Goal: Use online tool/utility: Utilize a website feature to perform a specific function

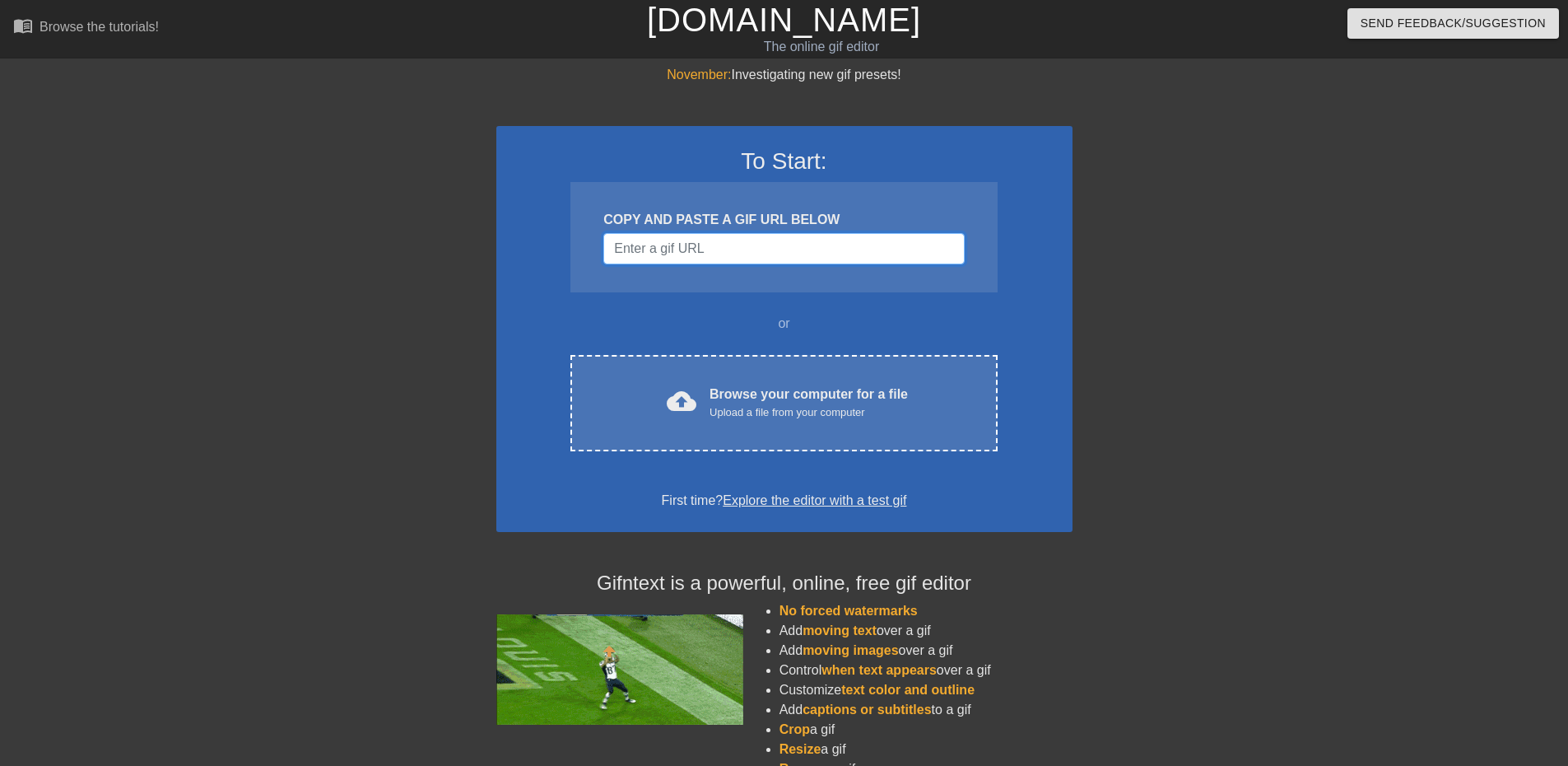
click at [685, 253] on input "Username" at bounding box center [784, 248] width 361 height 32
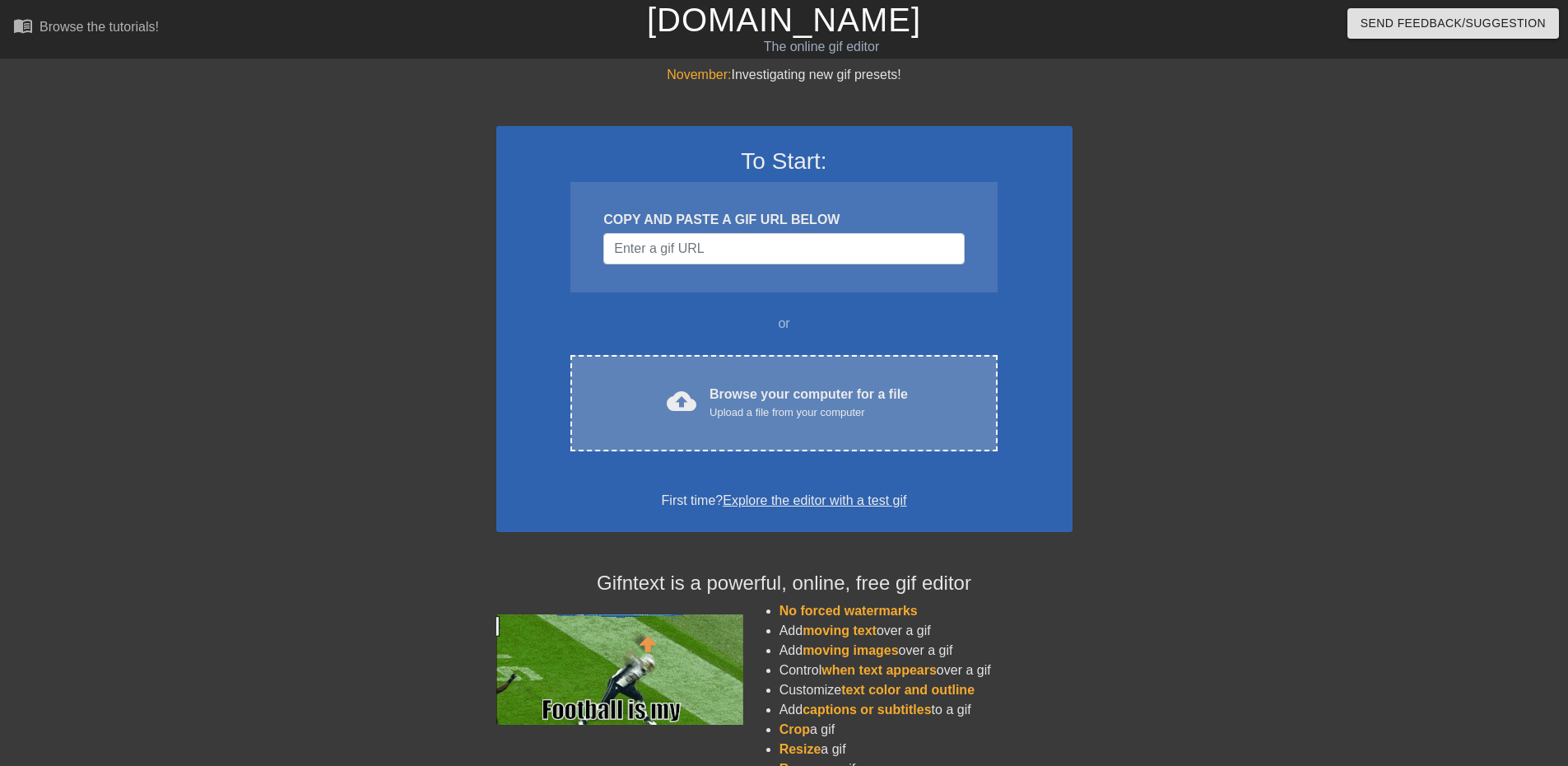
click at [786, 396] on div "Browse your computer for a file Upload a file from your computer" at bounding box center [809, 403] width 199 height 36
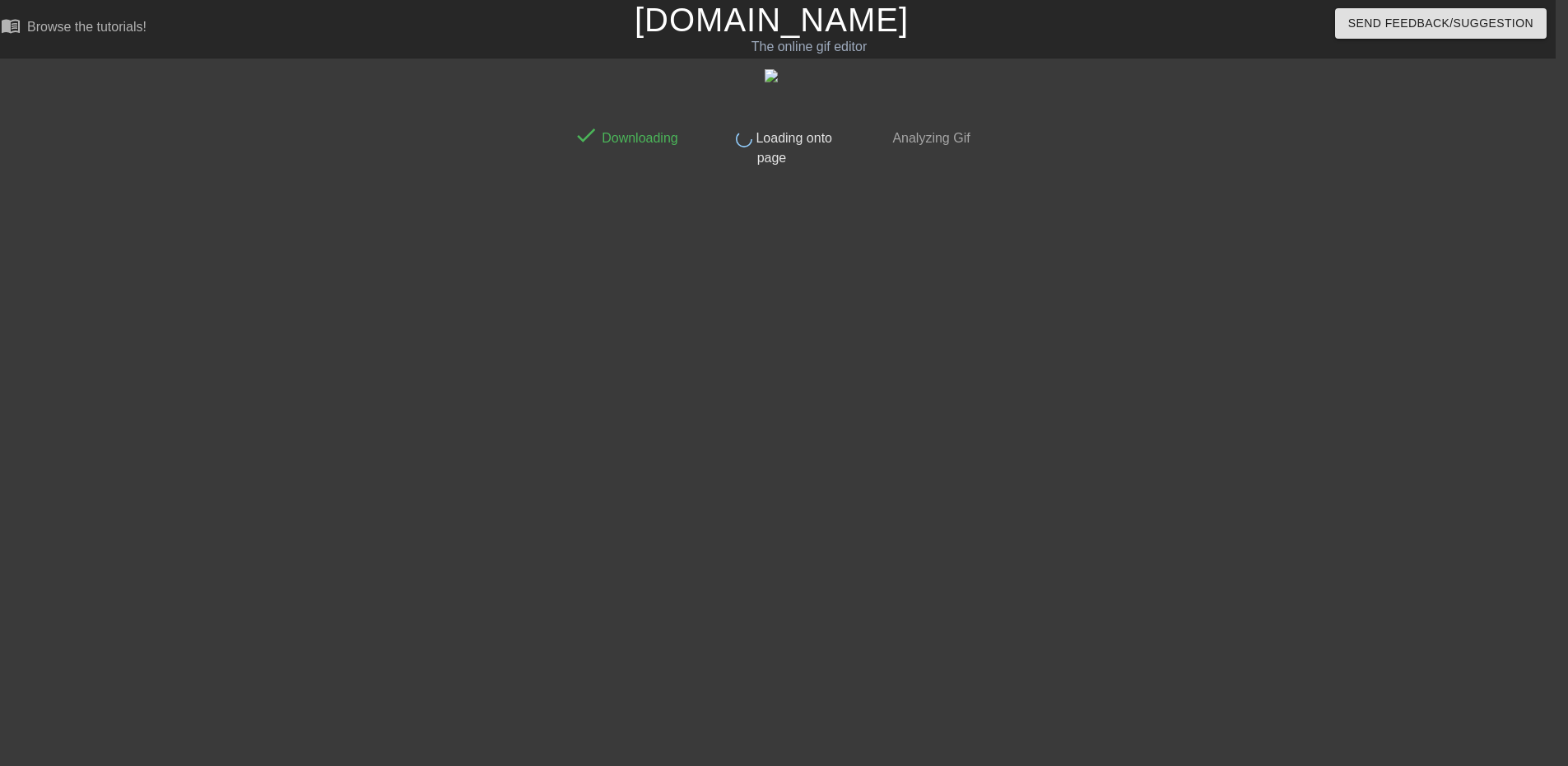
scroll to position [259, 0]
click at [778, 82] on img at bounding box center [784, 75] width 13 height 13
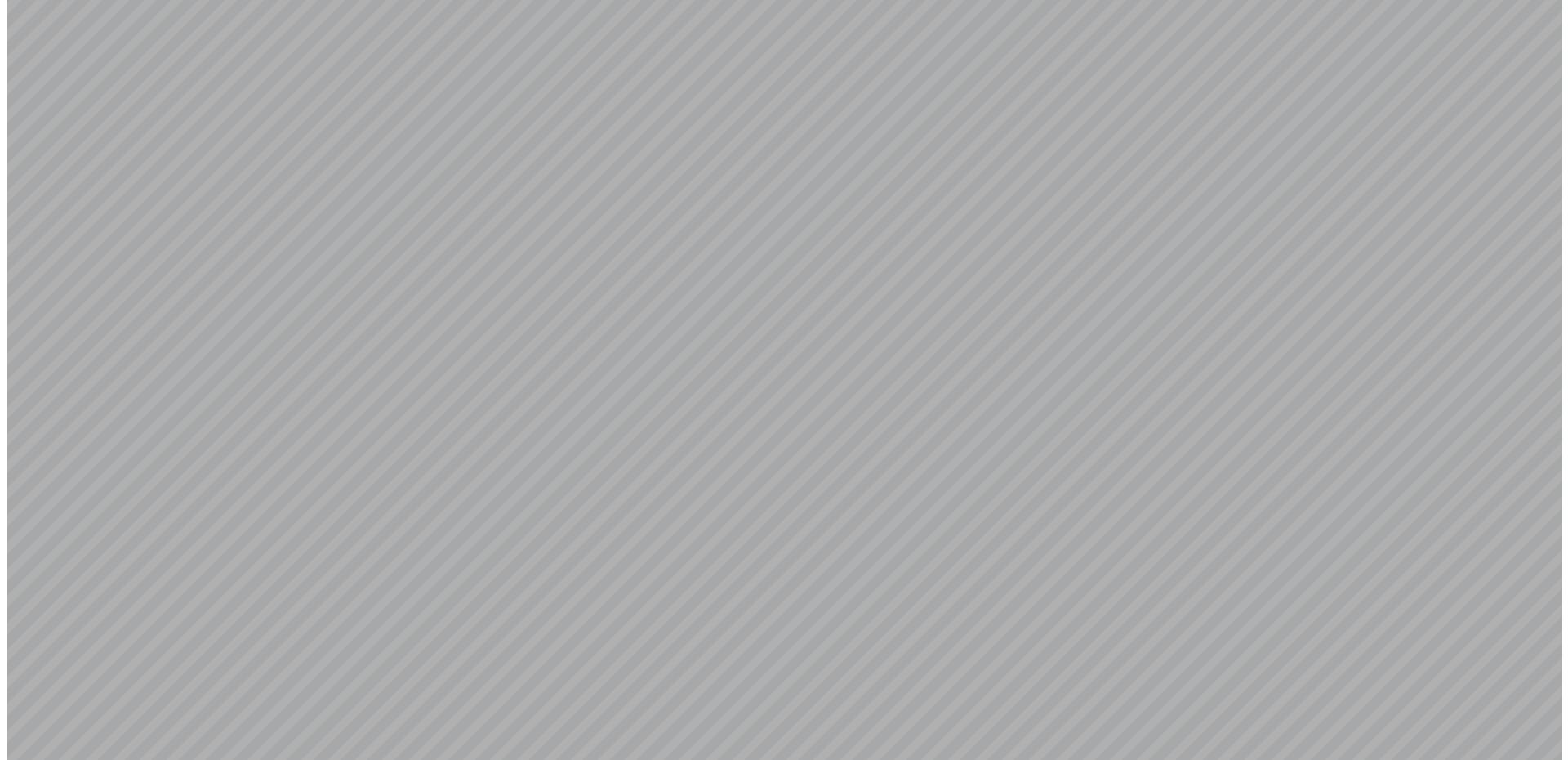
scroll to position [0, 0]
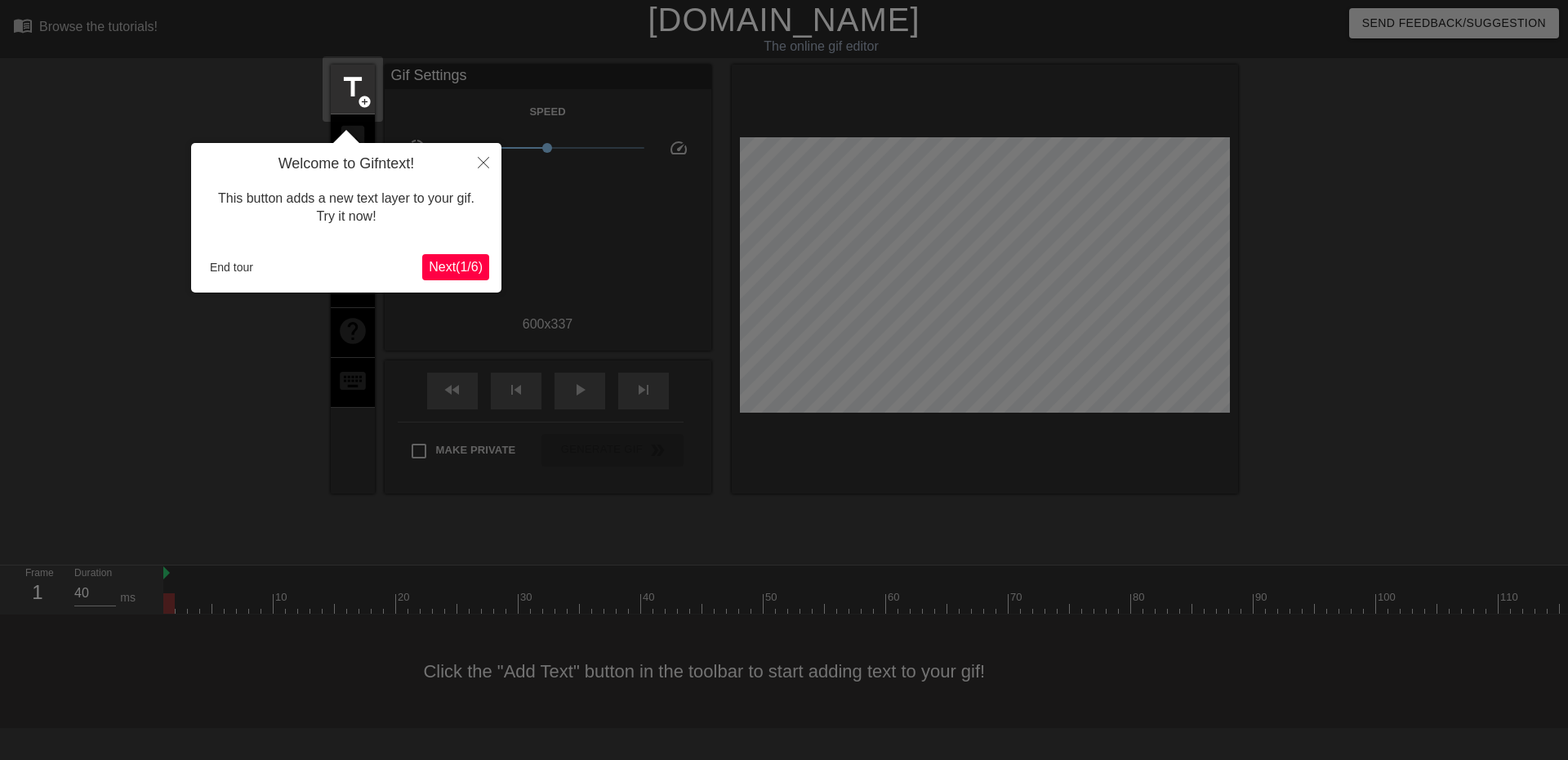
click at [458, 262] on span "Next ( 1 / 6 )" at bounding box center [456, 266] width 54 height 14
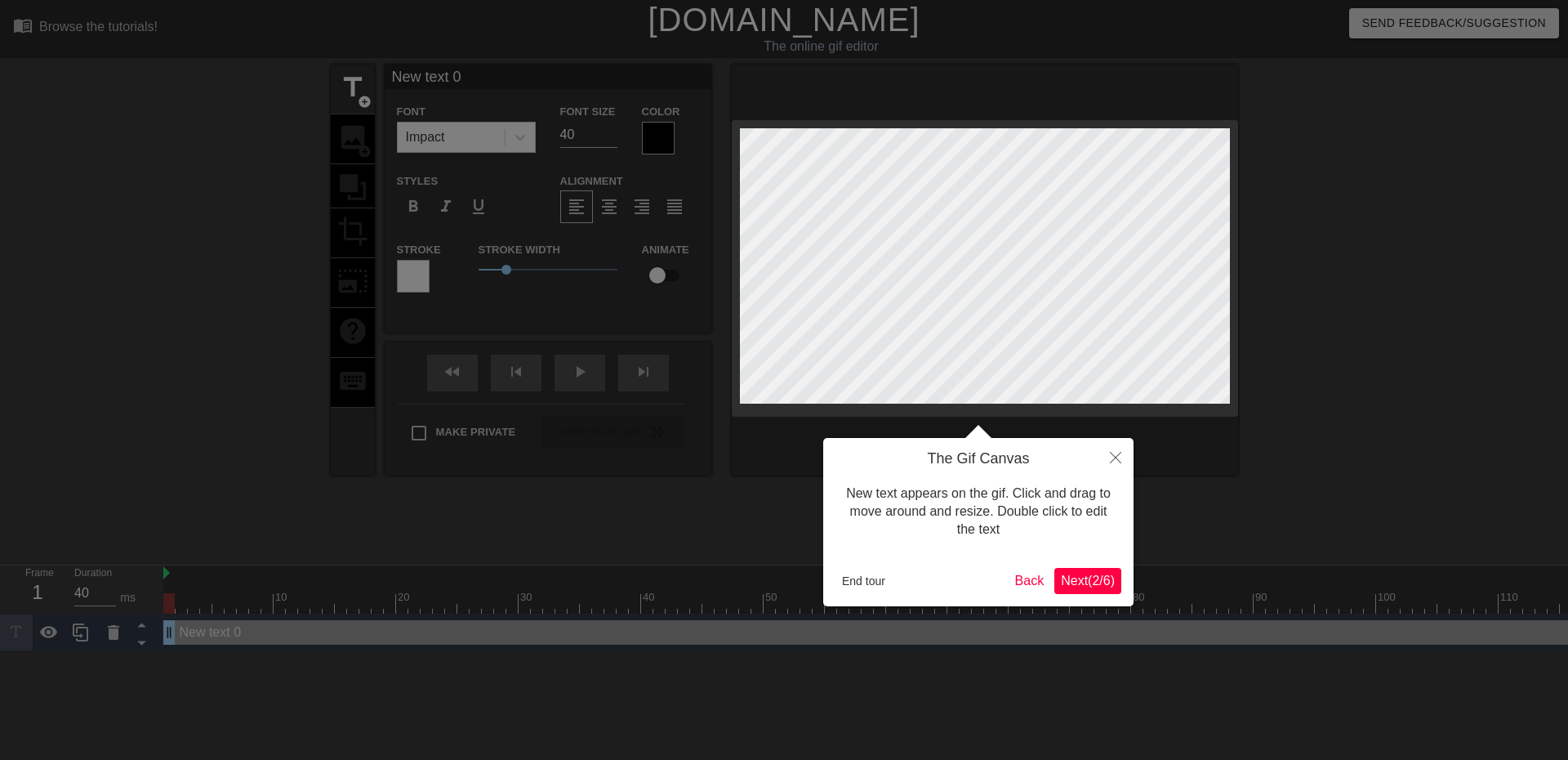
click at [1080, 573] on span "Next ( 2 / 6 )" at bounding box center [1088, 580] width 54 height 14
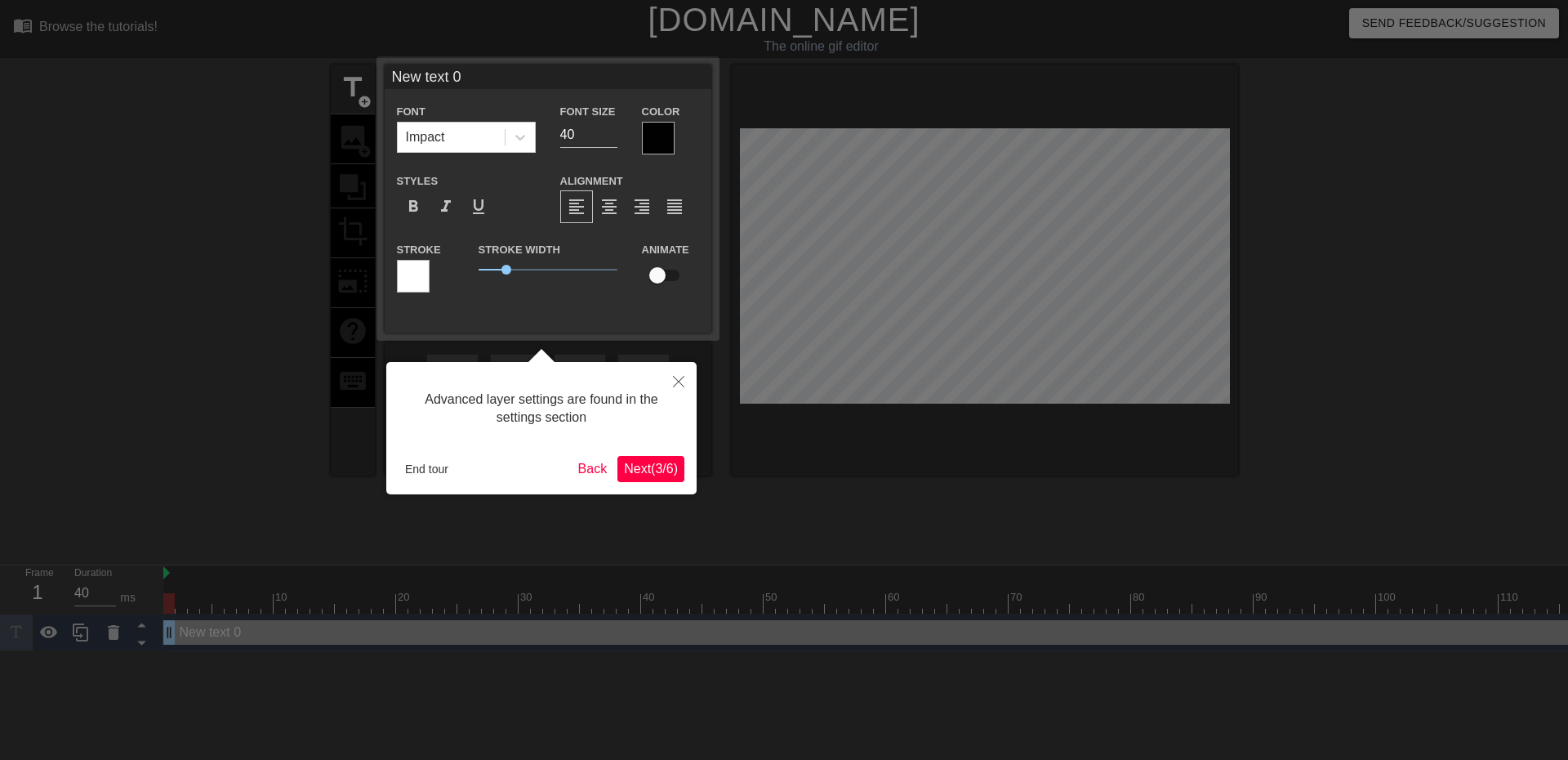
click at [644, 465] on span "Next ( 3 / 6 )" at bounding box center [651, 468] width 54 height 14
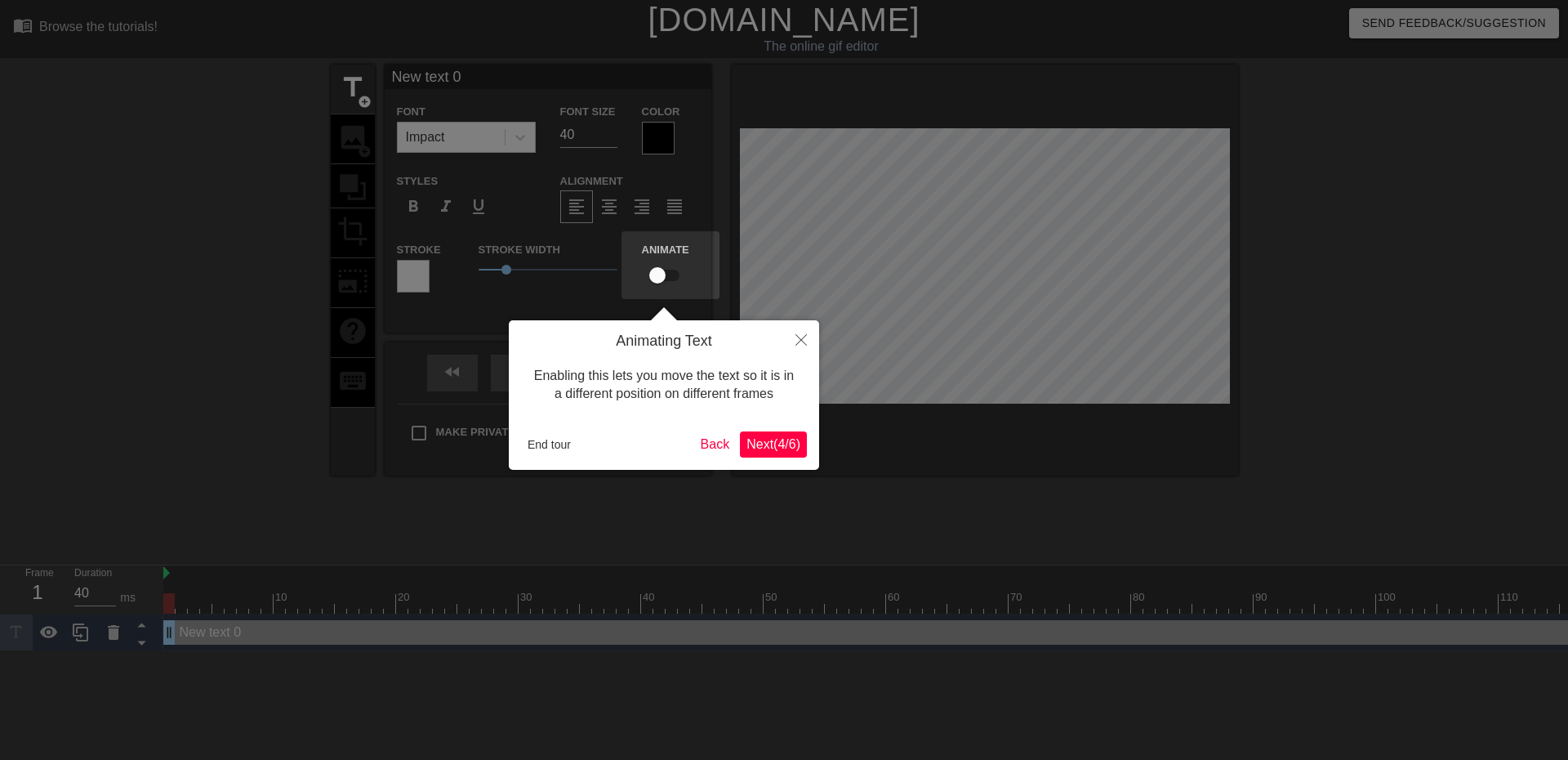
click at [760, 439] on span "Next ( 4 / 6 )" at bounding box center [773, 443] width 54 height 14
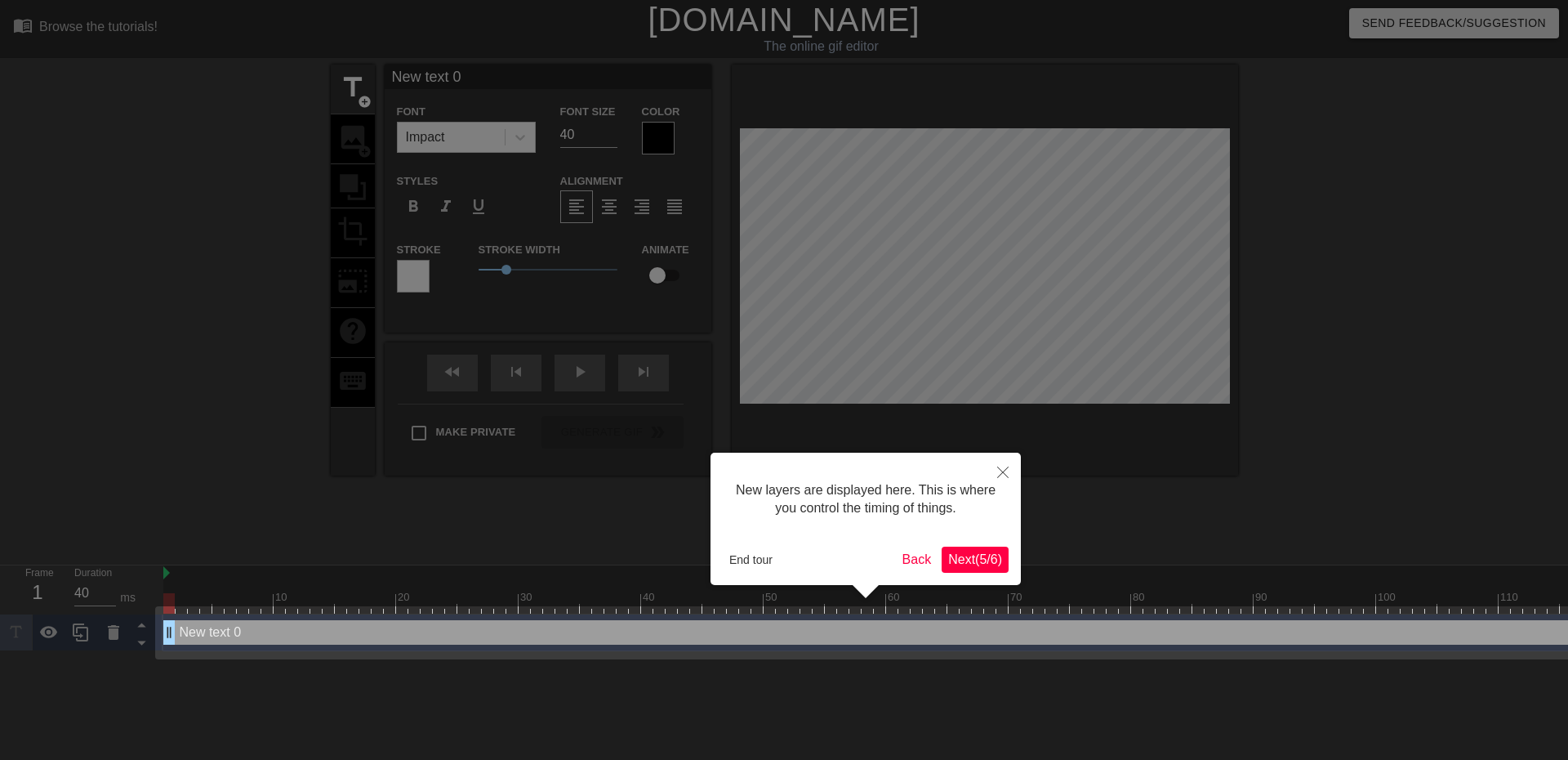
click at [963, 554] on span "Next ( 5 / 6 )" at bounding box center [975, 559] width 54 height 14
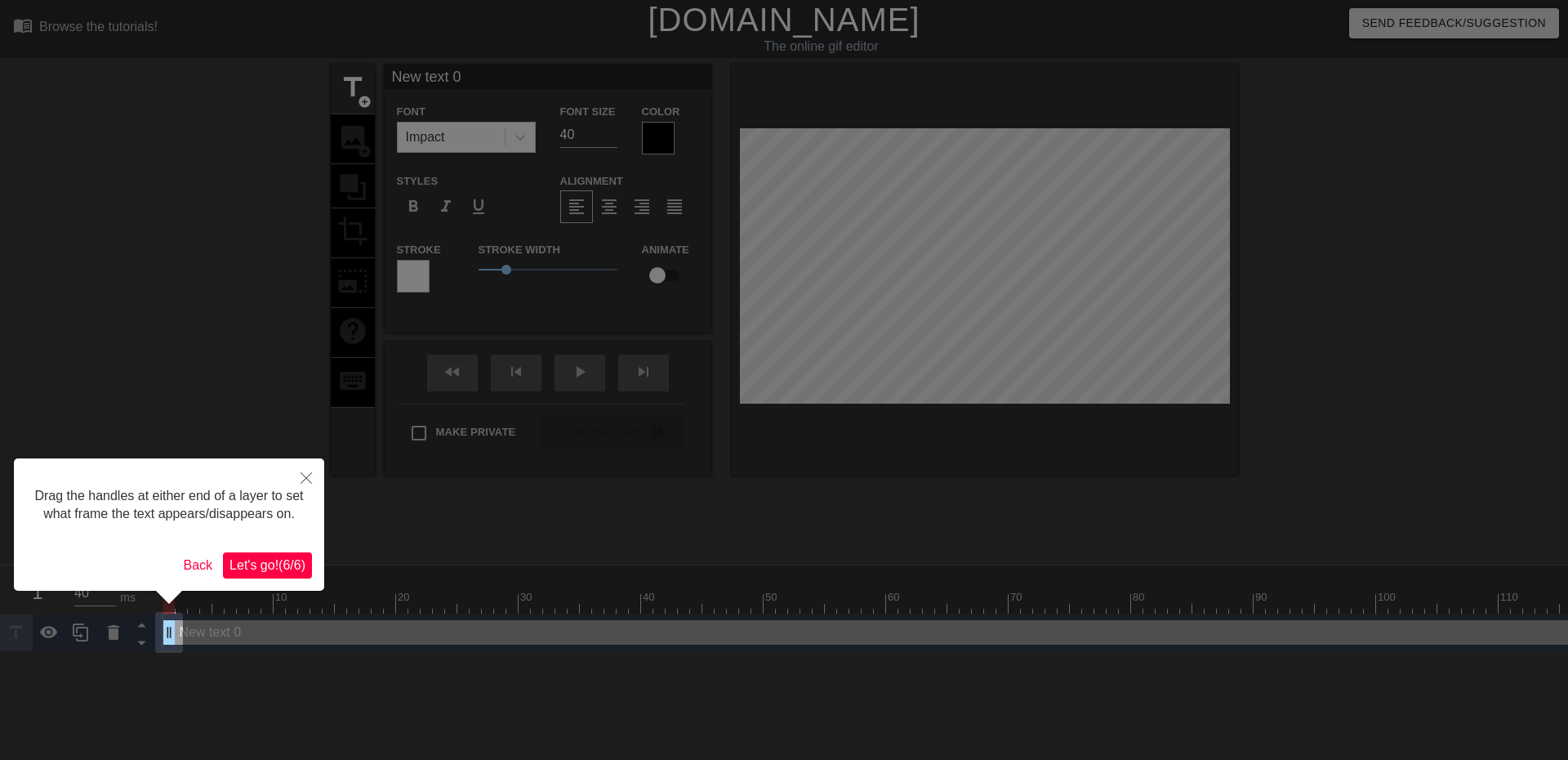
click at [276, 552] on button "Let's go! ( 6 / 6 )" at bounding box center [267, 566] width 89 height 27
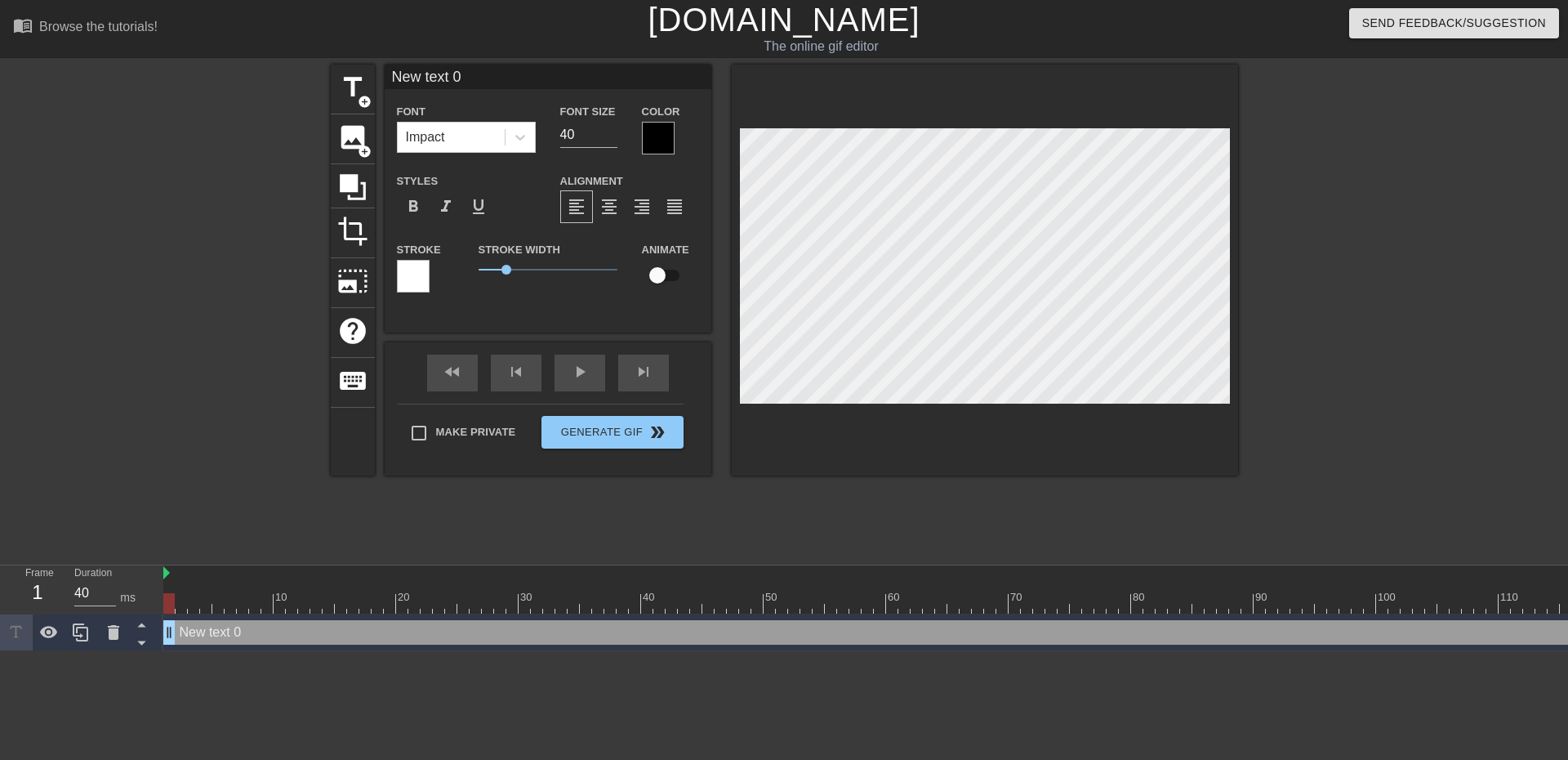
click at [855, 409] on div at bounding box center [984, 270] width 506 height 411
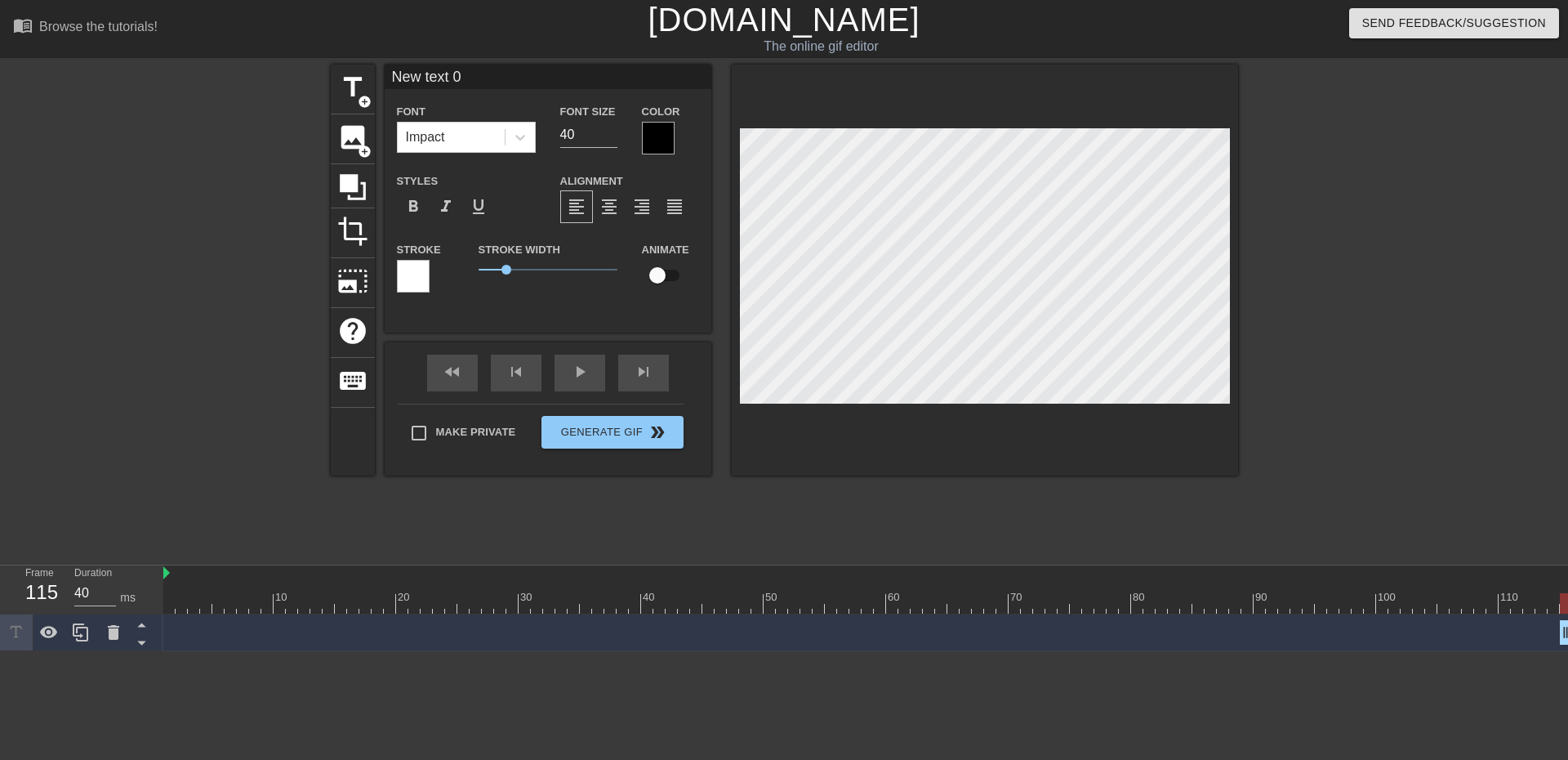
drag, startPoint x: 171, startPoint y: 634, endPoint x: 1567, endPoint y: 612, distance: 1396.2
click at [1555, 612] on div "10 20 30 40 50 60 70 80 90 100 110 120 130 140 150 160" at bounding box center [865, 607] width 1405 height 86
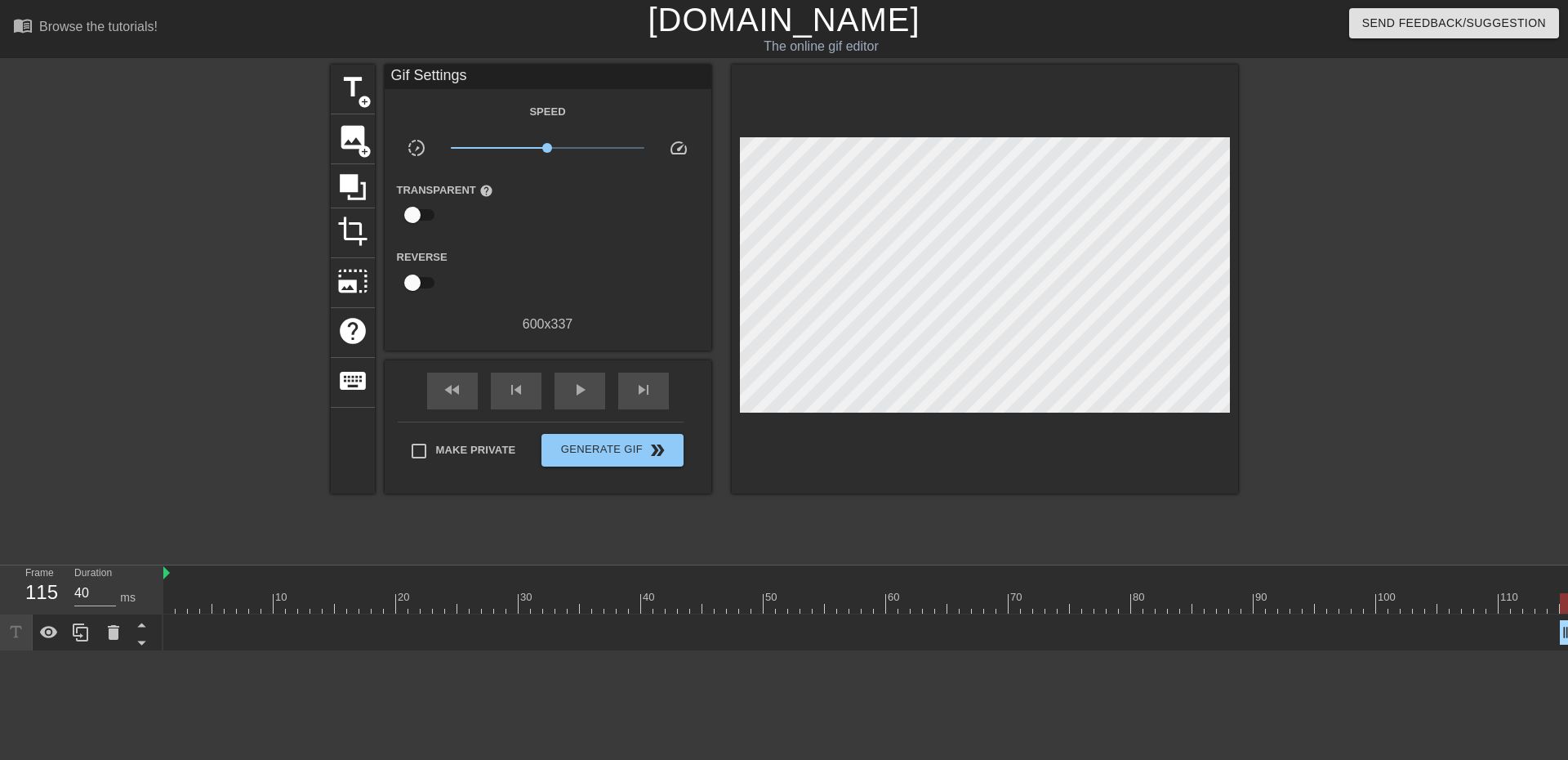
drag, startPoint x: 1487, startPoint y: 700, endPoint x: 1428, endPoint y: 703, distance: 59.1
click at [1428, 651] on html "menu_book Browse the tutorials! [DOMAIN_NAME] The online gif editor Send Feedba…" at bounding box center [784, 325] width 1568 height 651
drag, startPoint x: 1489, startPoint y: 623, endPoint x: 1429, endPoint y: 624, distance: 60.0
drag, startPoint x: 1567, startPoint y: 612, endPoint x: 1567, endPoint y: 534, distance: 78.0
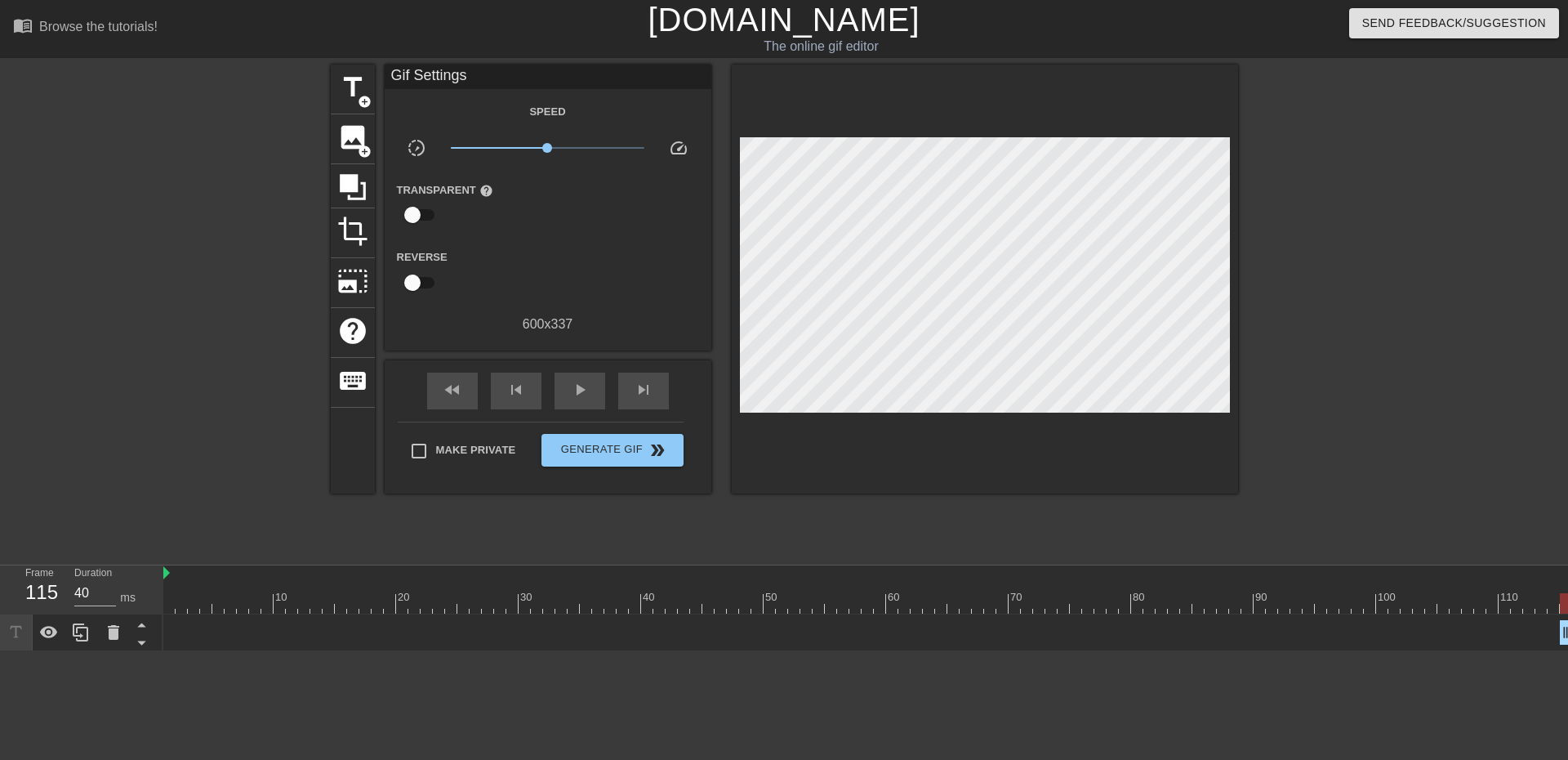
click at [1555, 533] on div "menu_book Browse the tutorials! [DOMAIN_NAME] The online gif editor Send Feedba…" at bounding box center [784, 325] width 1568 height 651
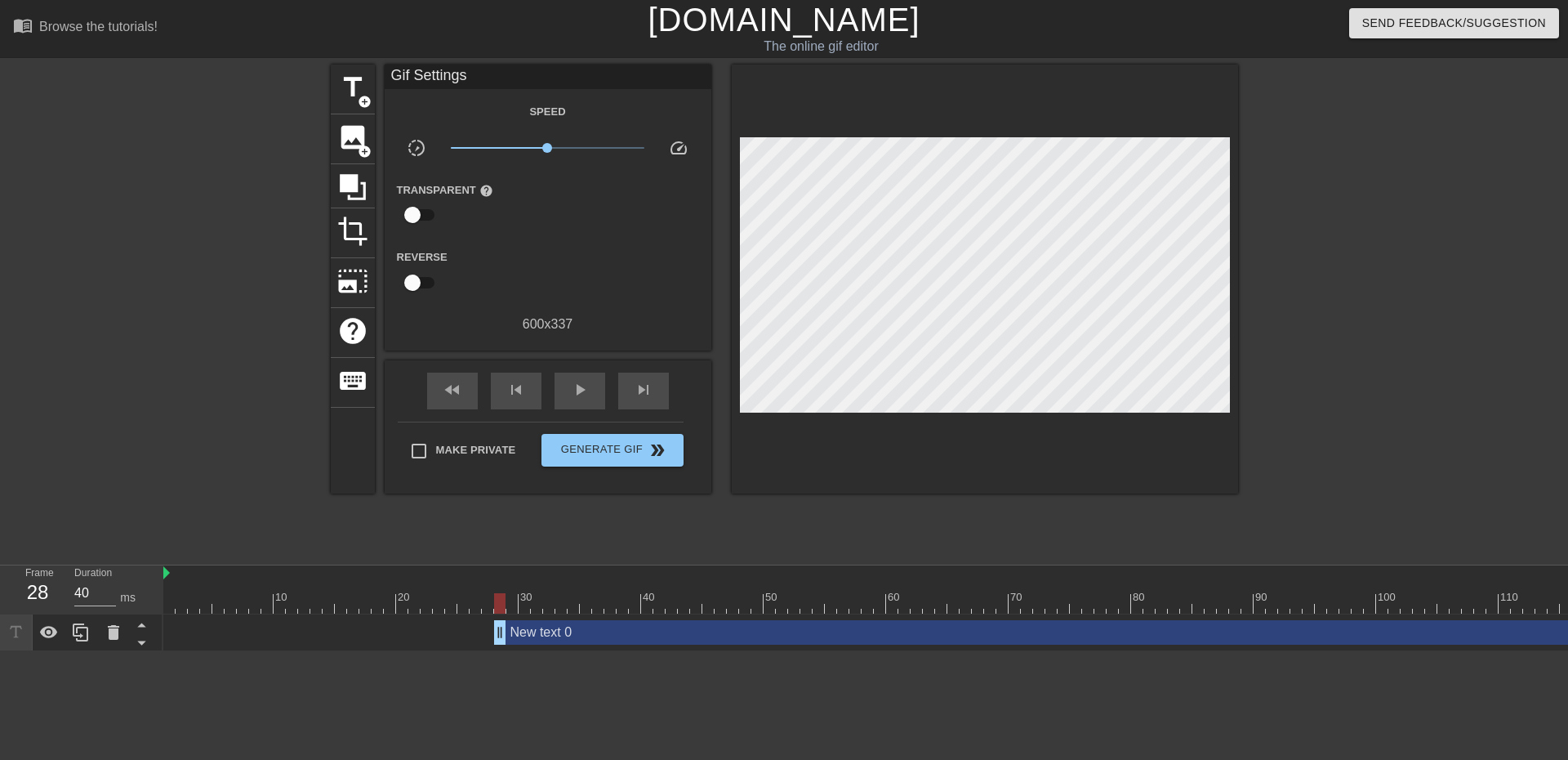
drag, startPoint x: 1567, startPoint y: 636, endPoint x: 545, endPoint y: 578, distance: 1023.6
click at [502, 587] on div "10 20 30 40 50 60 70 80 90 100 110 120 130 140 150 160" at bounding box center [865, 607] width 1405 height 86
drag, startPoint x: 1185, startPoint y: 606, endPoint x: 581, endPoint y: 594, distance: 604.1
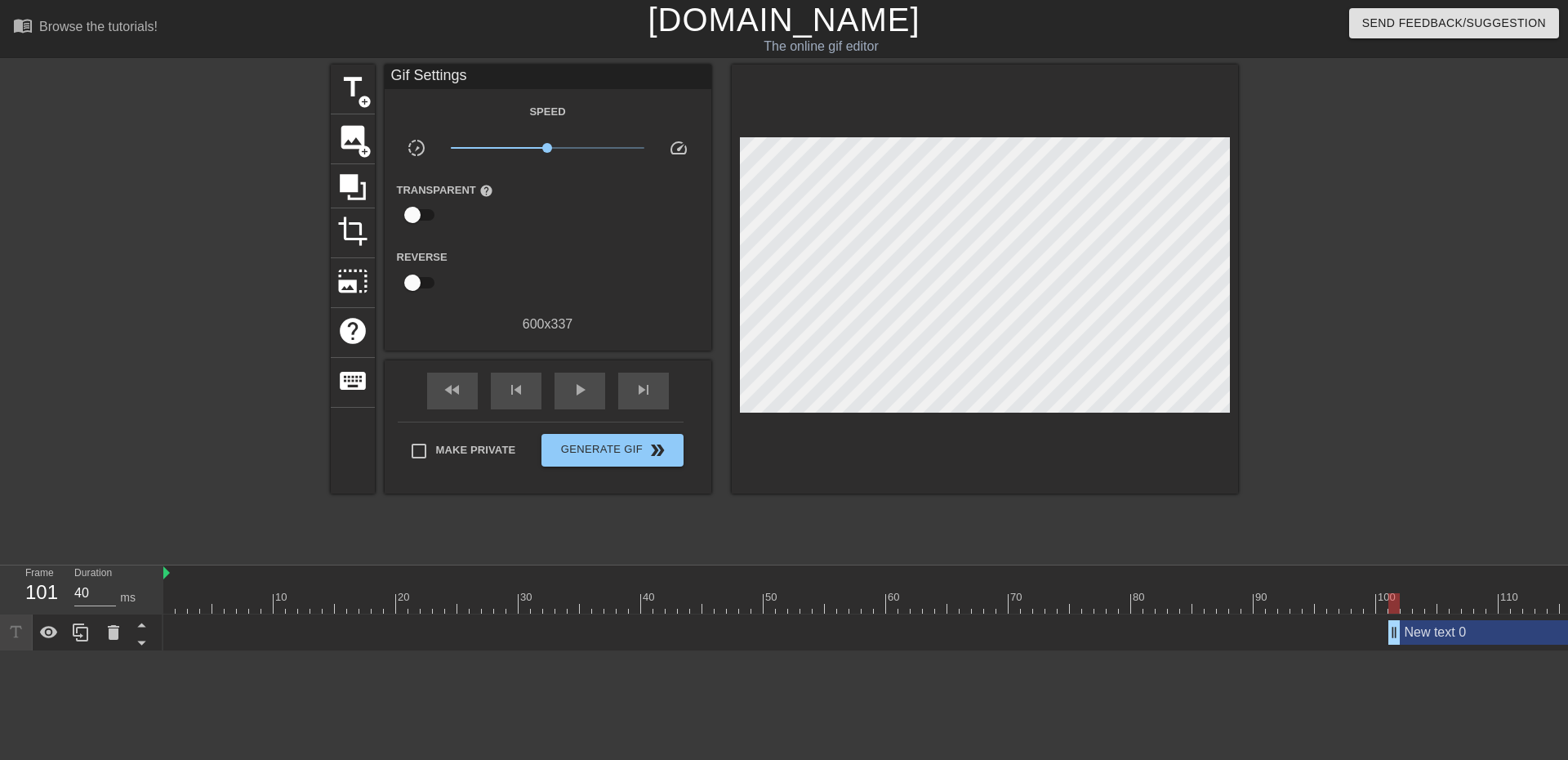
drag, startPoint x: 497, startPoint y: 622, endPoint x: 1385, endPoint y: 581, distance: 888.9
click at [1391, 582] on div "10 20 30 40 50 60 70 80 90 100 110 120 130 140 150 160" at bounding box center [865, 607] width 1405 height 86
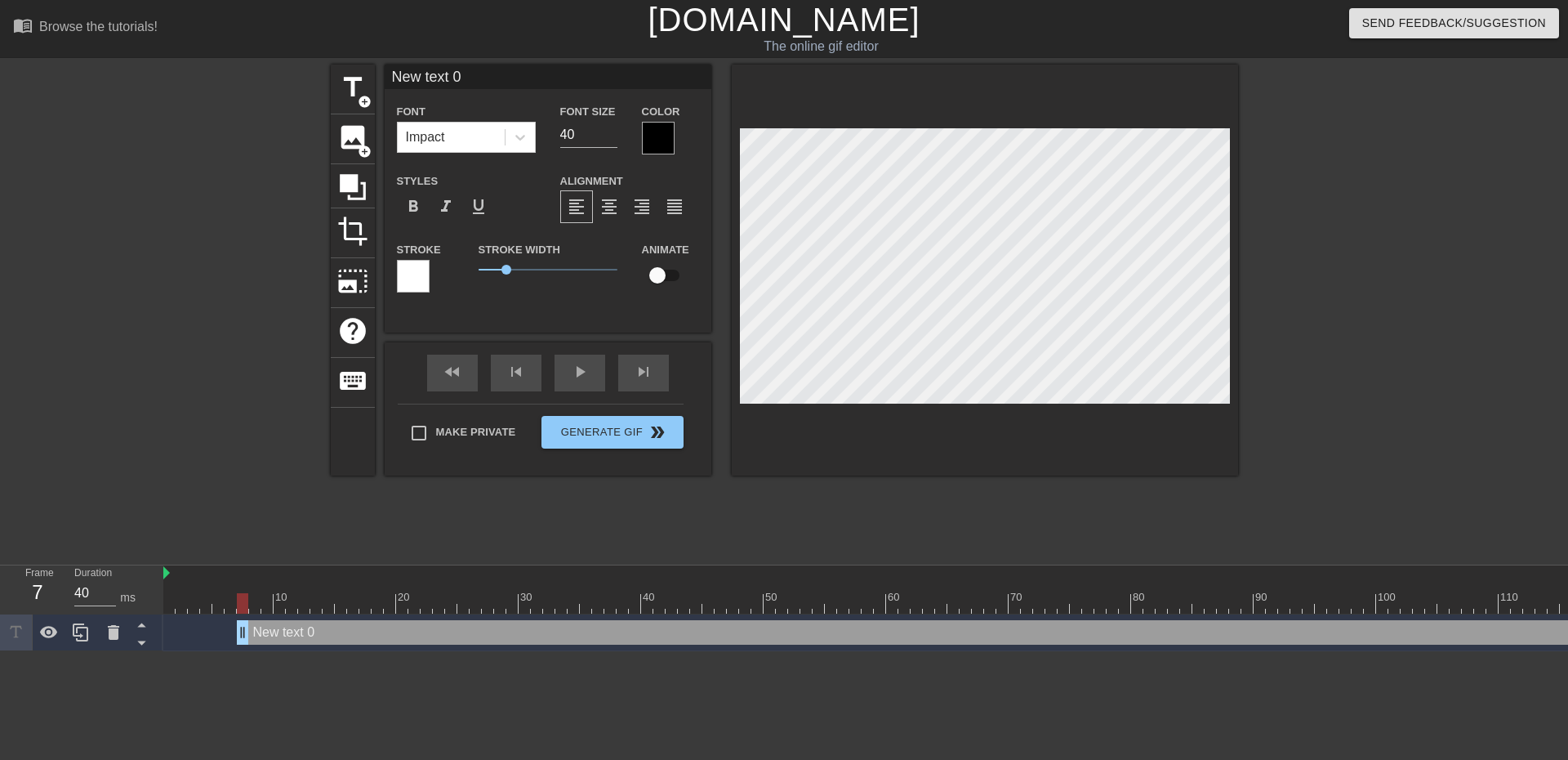
drag, startPoint x: 1337, startPoint y: 622, endPoint x: 198, endPoint y: 547, distance: 1141.5
click at [195, 554] on div "menu_book Browse the tutorials! [DOMAIN_NAME] The online gif editor Send Feedba…" at bounding box center [784, 325] width 1568 height 651
drag, startPoint x: 189, startPoint y: 624, endPoint x: 476, endPoint y: 601, distance: 287.9
click at [476, 601] on div "10 20 30 40 50 60 70 80 90 100 110 120 130 140 150 160" at bounding box center [865, 607] width 1405 height 86
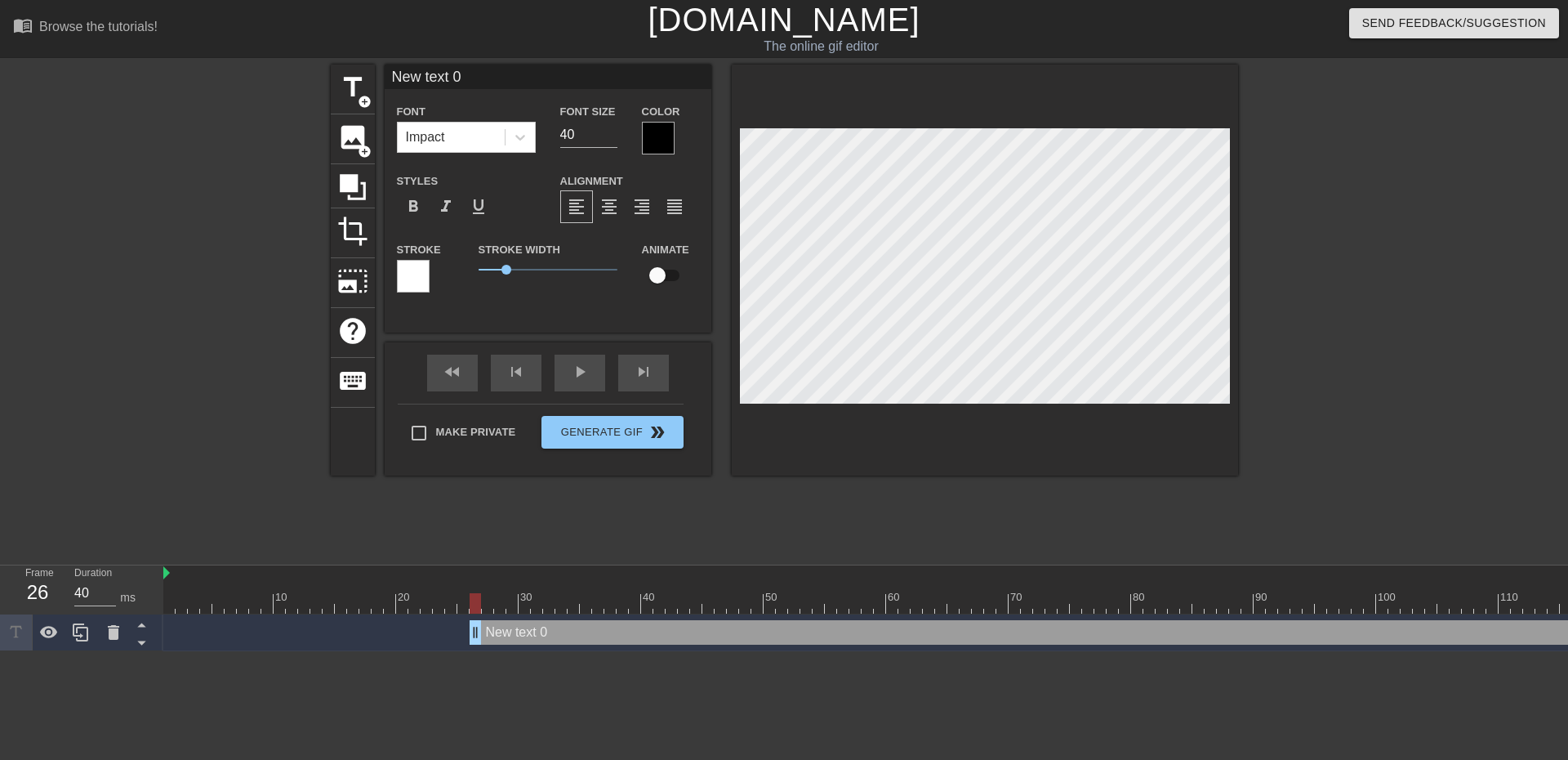
type input "F"
type textarea "F"
type input "FR"
type textarea "FR"
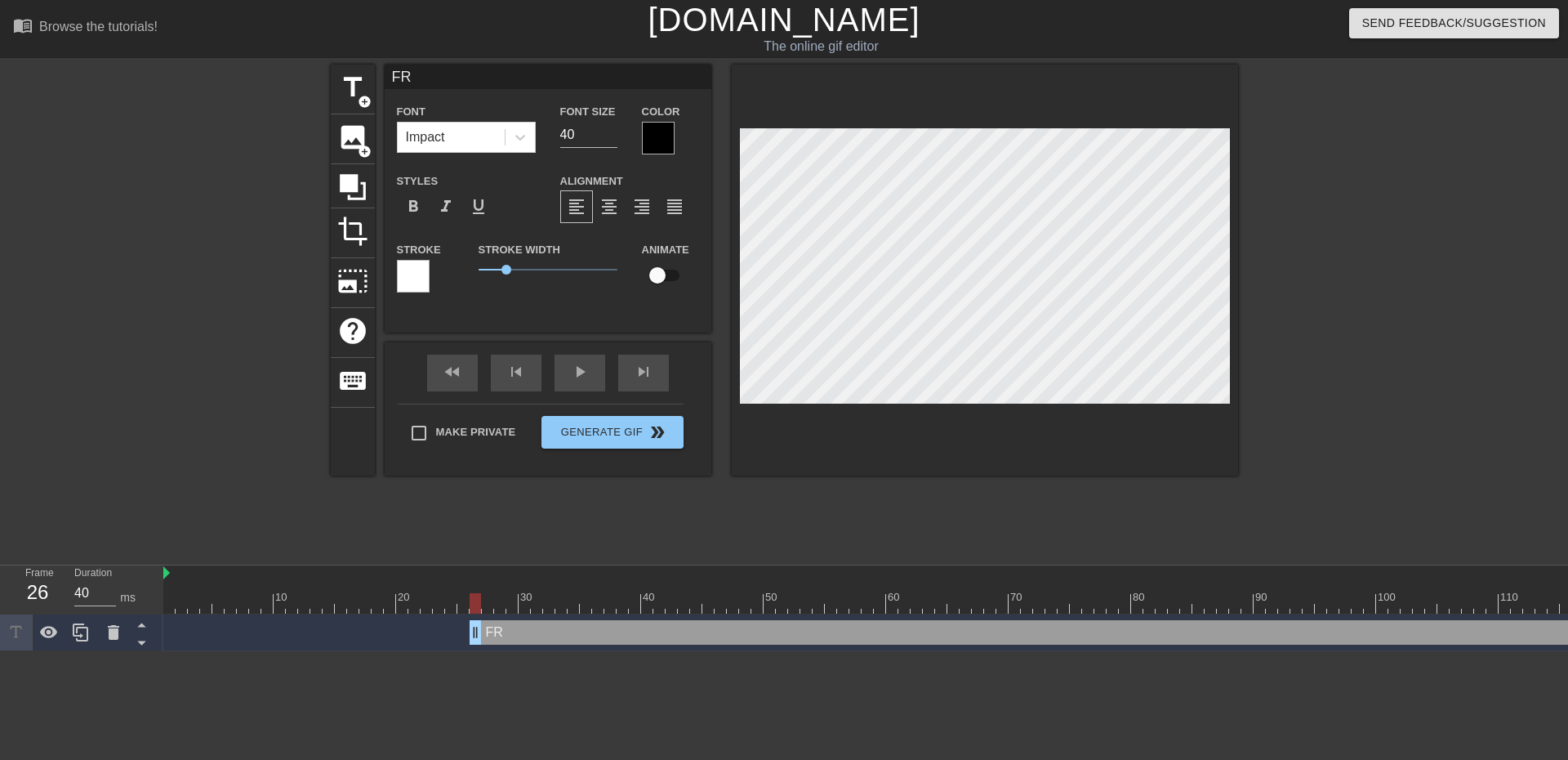
type input "FRA"
type textarea "FRA"
type input "FRAM"
type textarea "FRAM"
type input "FRAME"
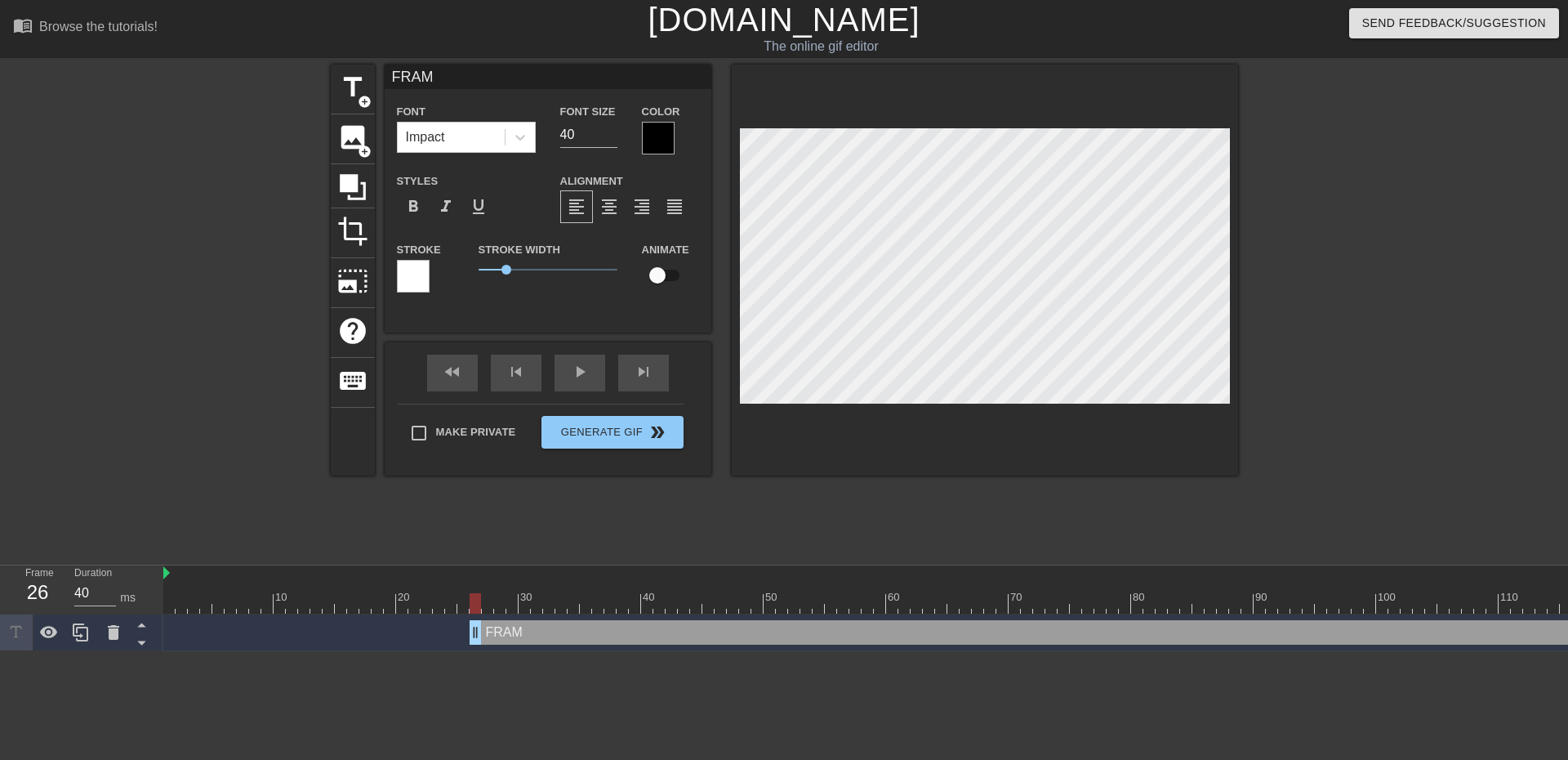
type textarea "FRAME"
type input "FRAMED"
type textarea "FRAMED"
type input "FRAMEDR"
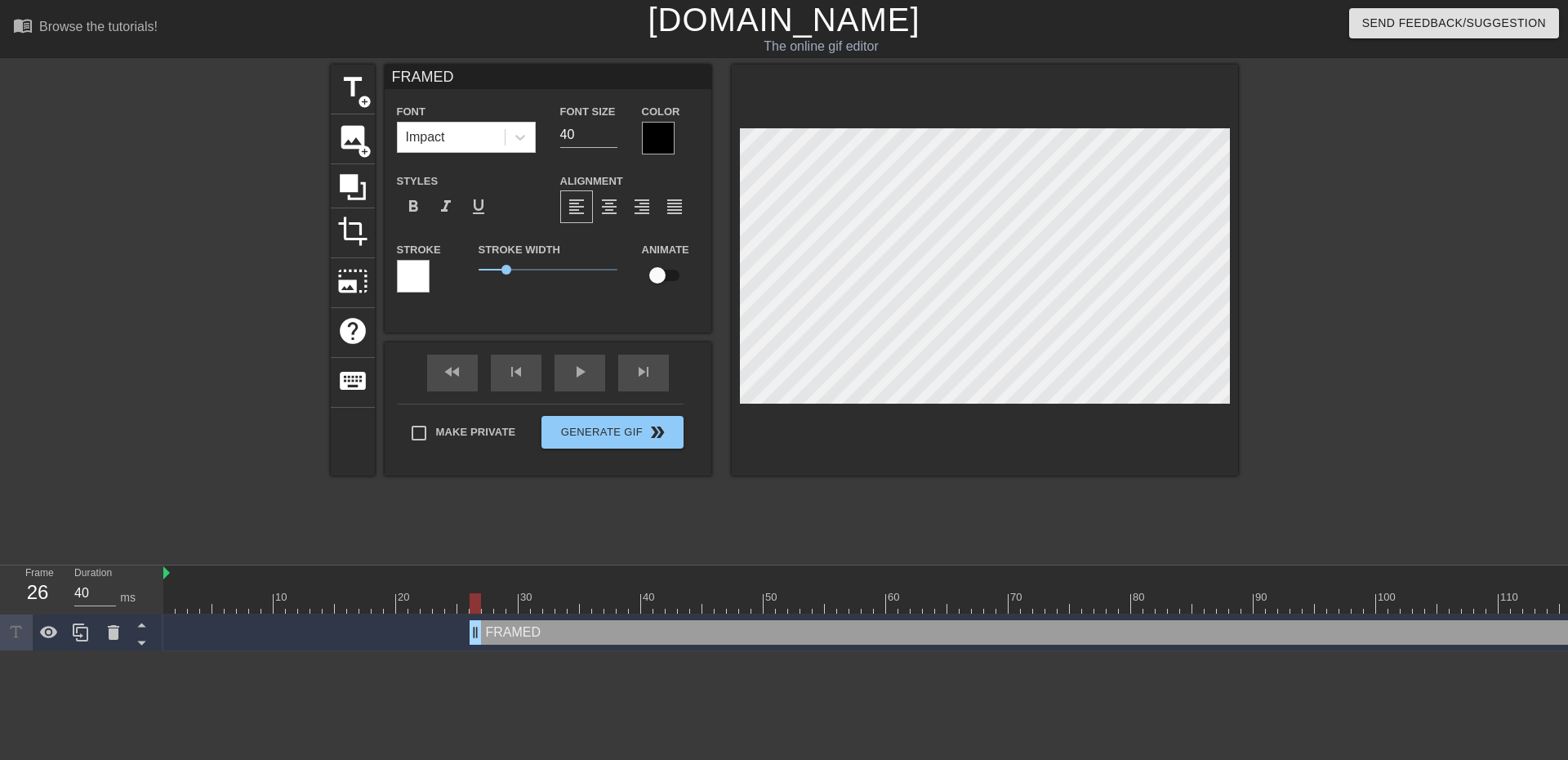
type textarea "FRAMEDR"
type input "FRAMEDRO"
type textarea "FRAMEDRO"
type input "FRAMEDROP"
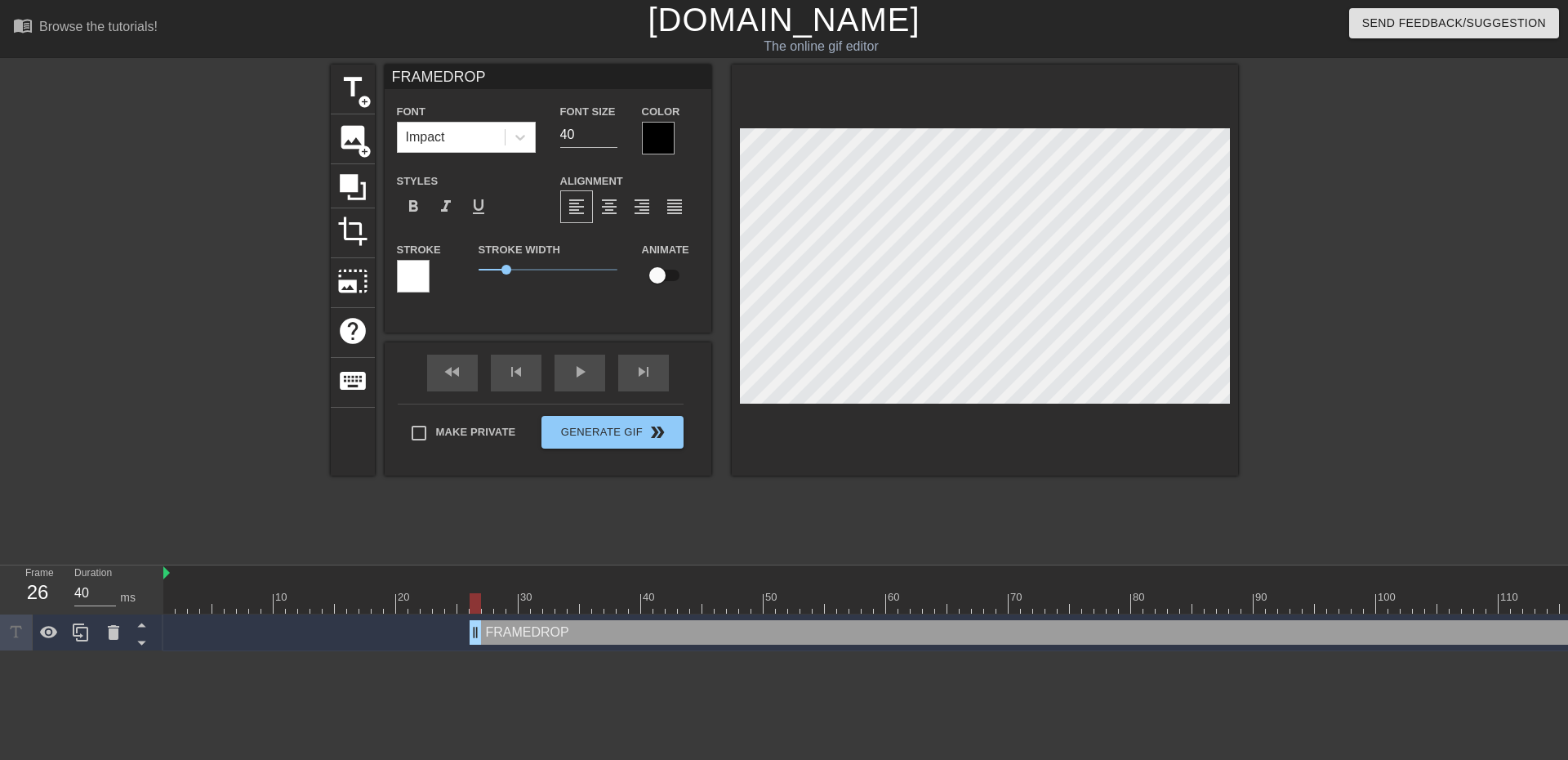
type textarea "FRAMEDROP"
click at [663, 134] on div at bounding box center [658, 137] width 32 height 32
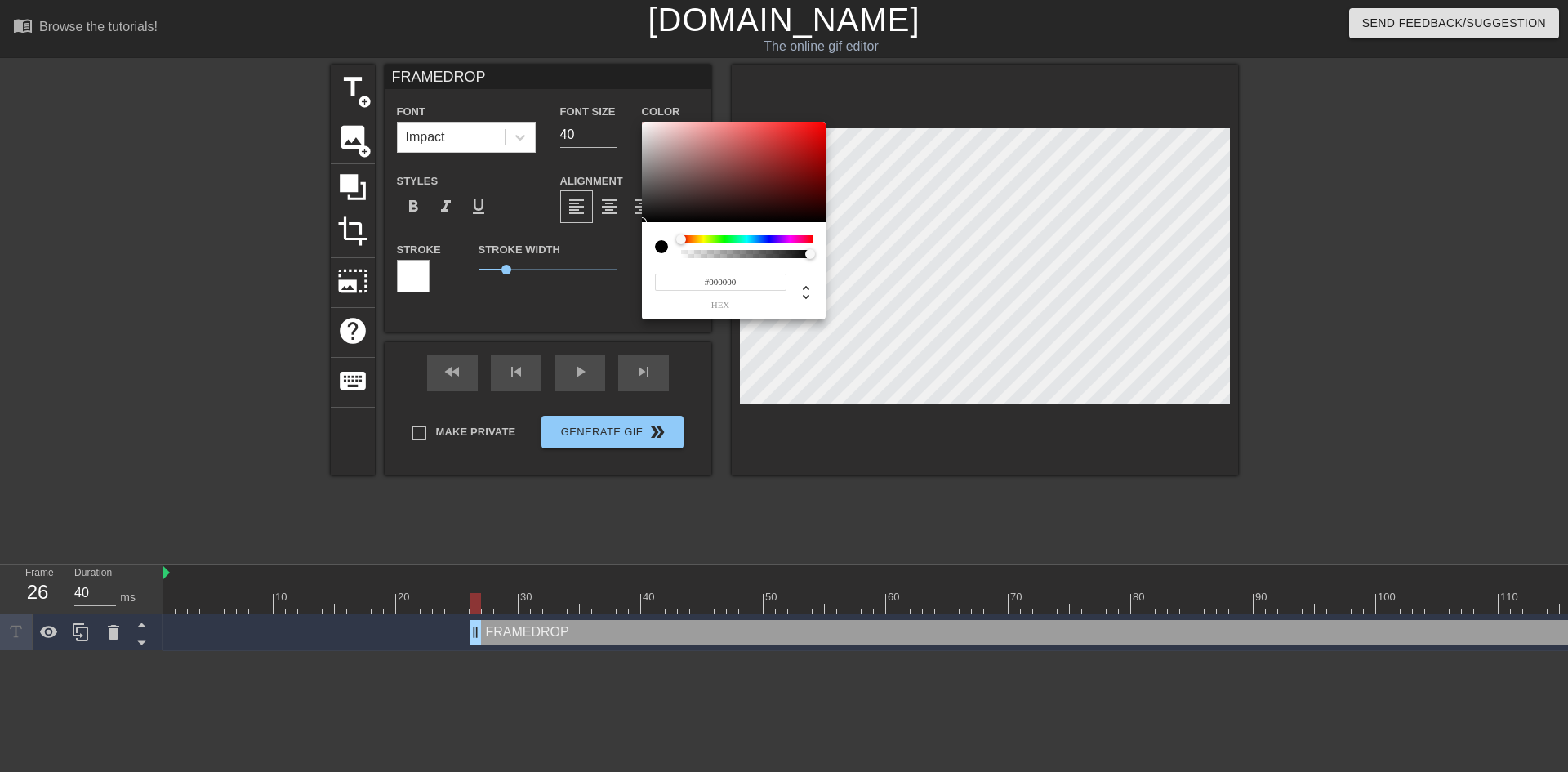
type input "#F4E9E9"
click at [649, 126] on div at bounding box center [733, 171] width 184 height 101
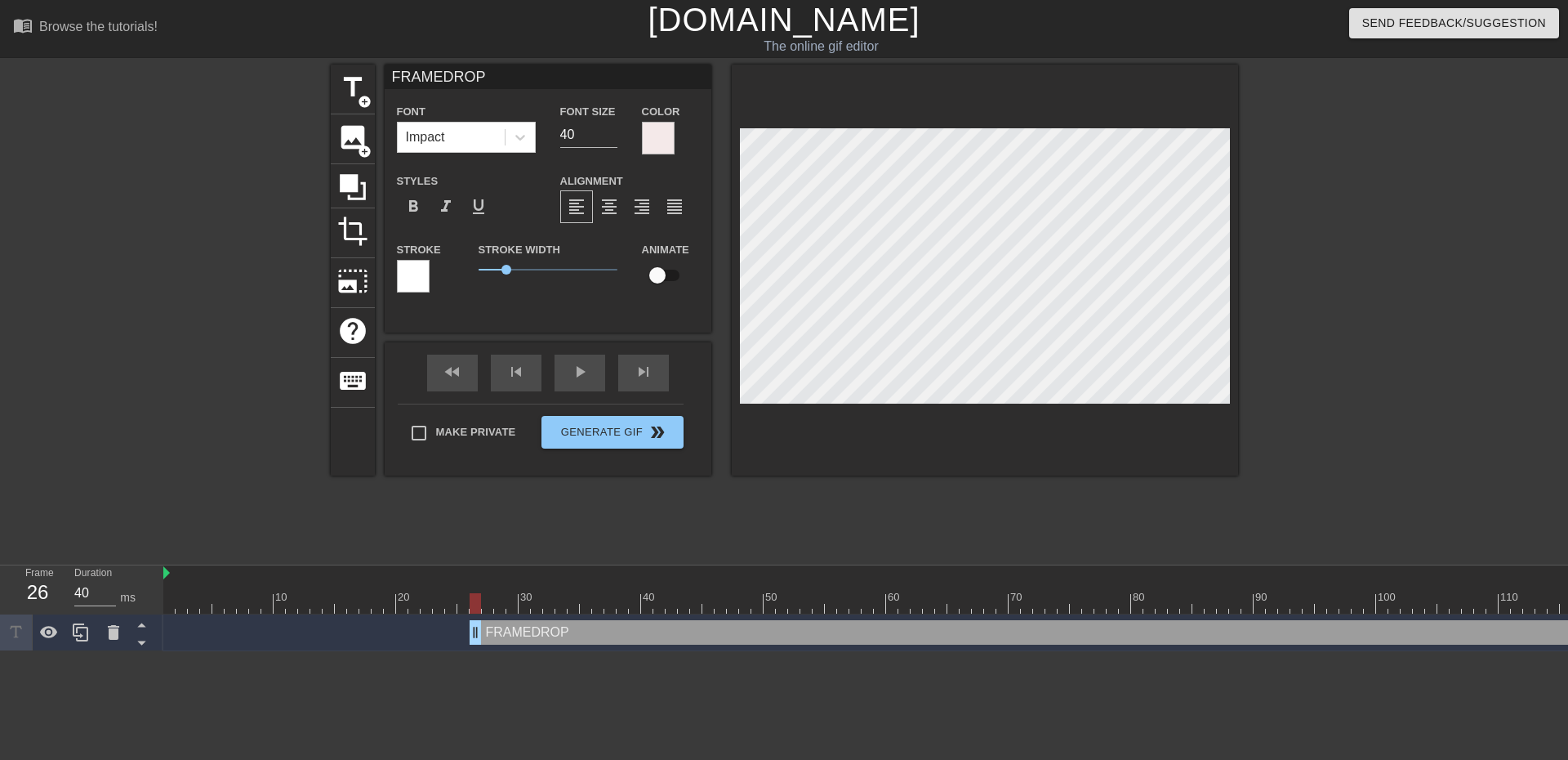
click at [671, 275] on input "checkbox" at bounding box center [658, 275] width 93 height 31
checkbox input "true"
click at [596, 434] on button "Generate Gif double_arrow" at bounding box center [611, 432] width 141 height 32
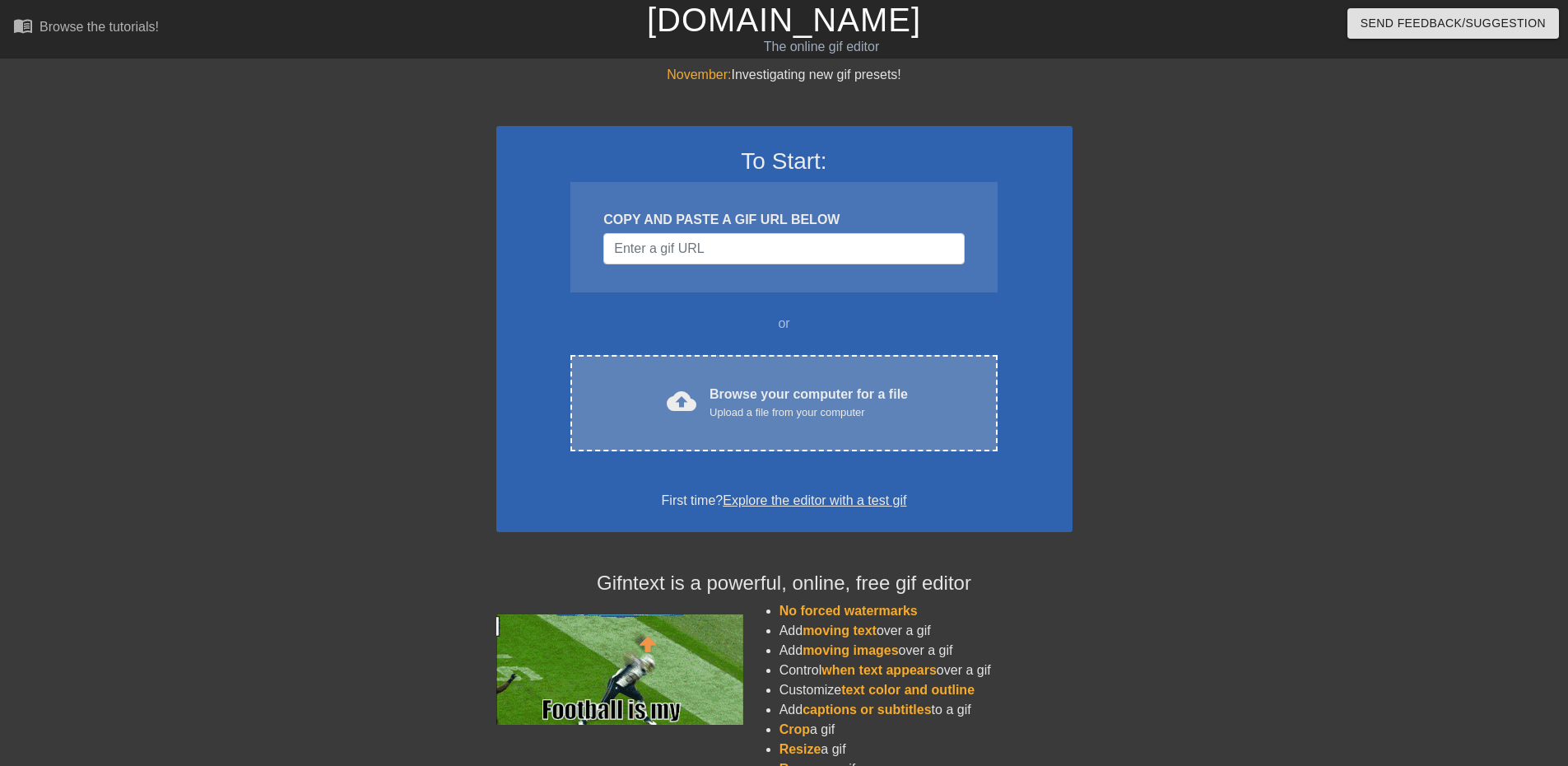
click at [768, 415] on div "Upload a file from your computer" at bounding box center [809, 412] width 199 height 16
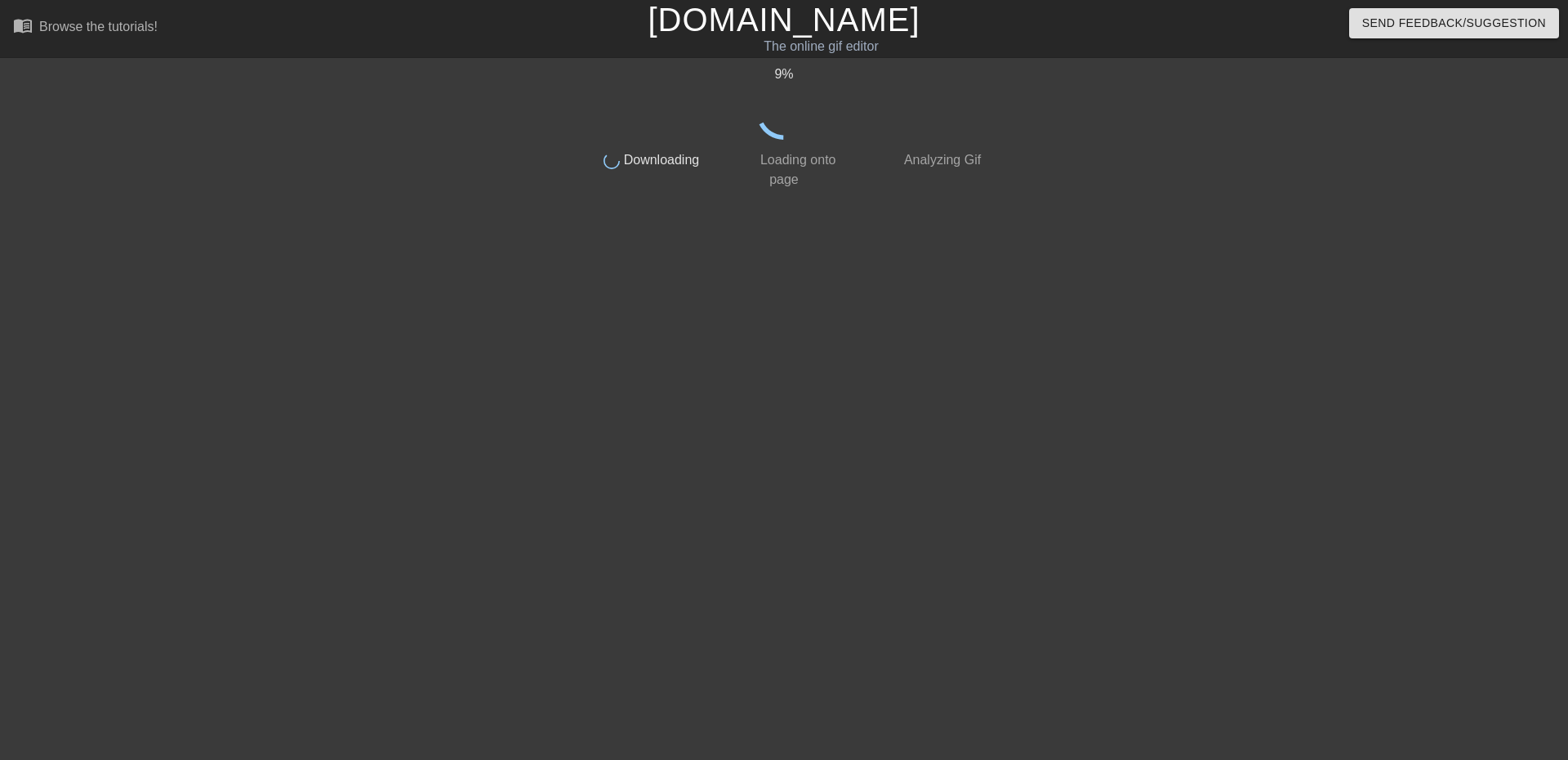
click at [1383, 137] on div "9 % done Downloading done Loading onto page done Analyzing Gif" at bounding box center [784, 309] width 1568 height 490
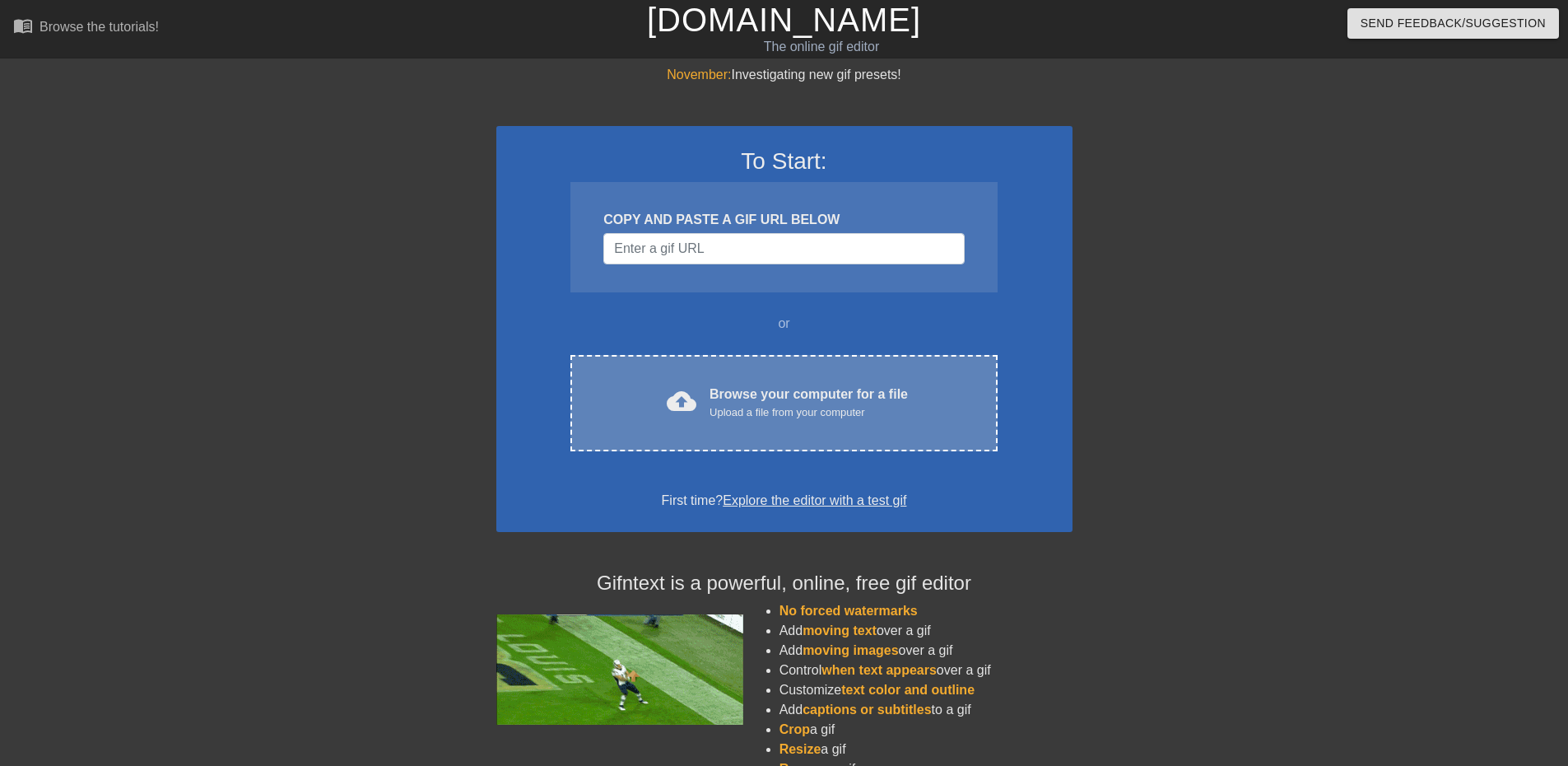
click at [725, 413] on div "Upload a file from your computer" at bounding box center [809, 412] width 199 height 16
